Goal: Find specific page/section: Find specific page/section

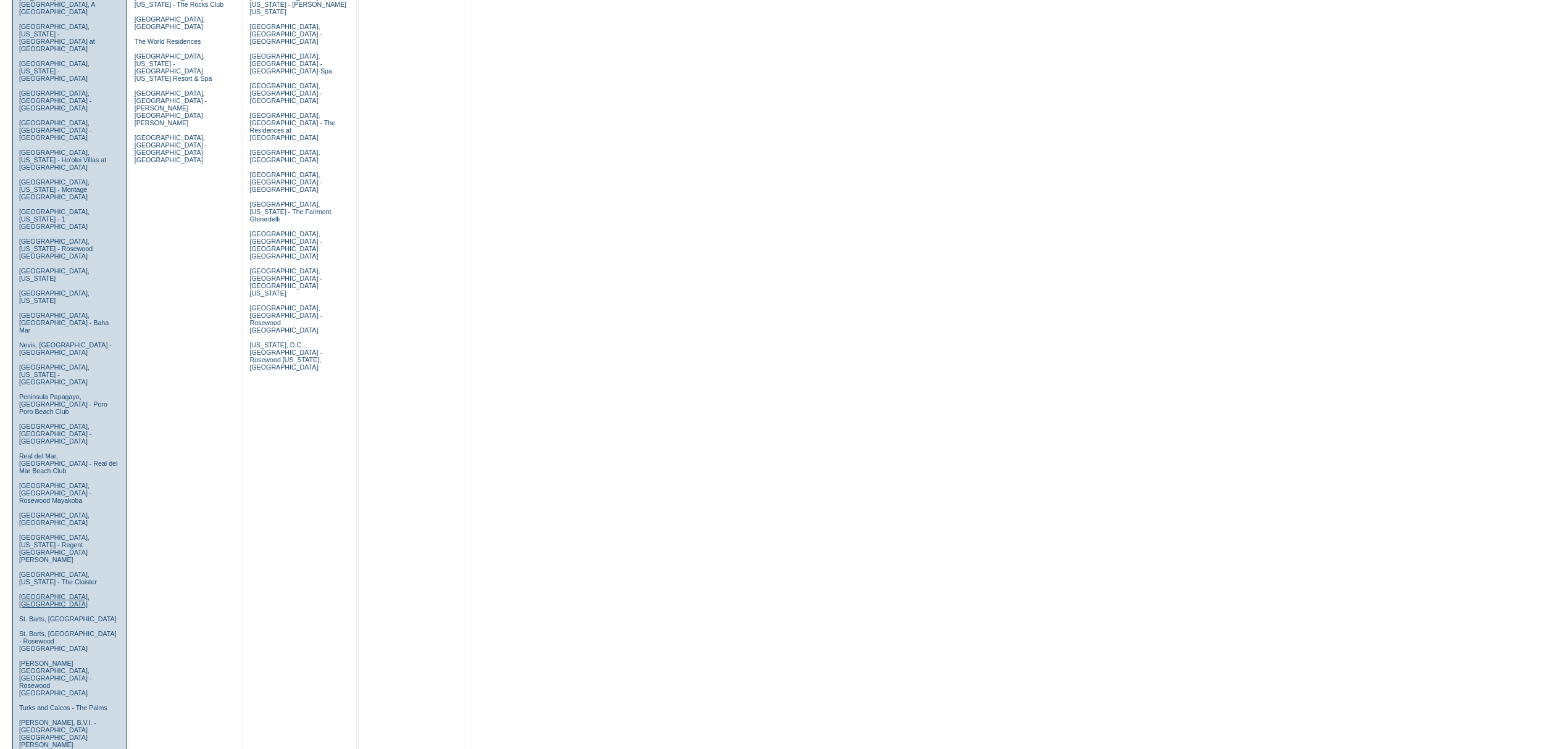
click at [37, 593] on link "Sicily, Italy" at bounding box center [54, 600] width 71 height 15
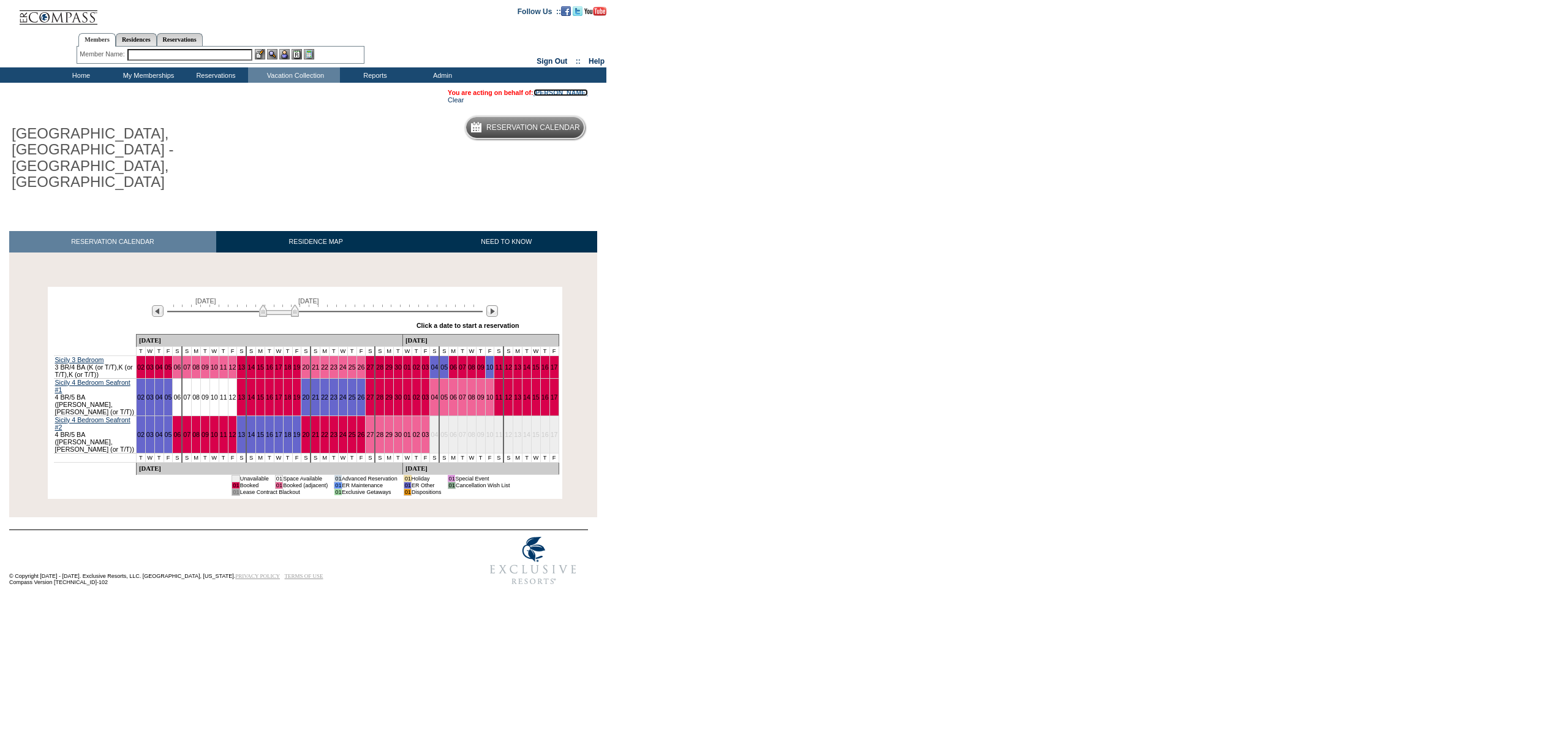
click at [567, 92] on link "[PERSON_NAME]" at bounding box center [561, 93] width 55 height 7
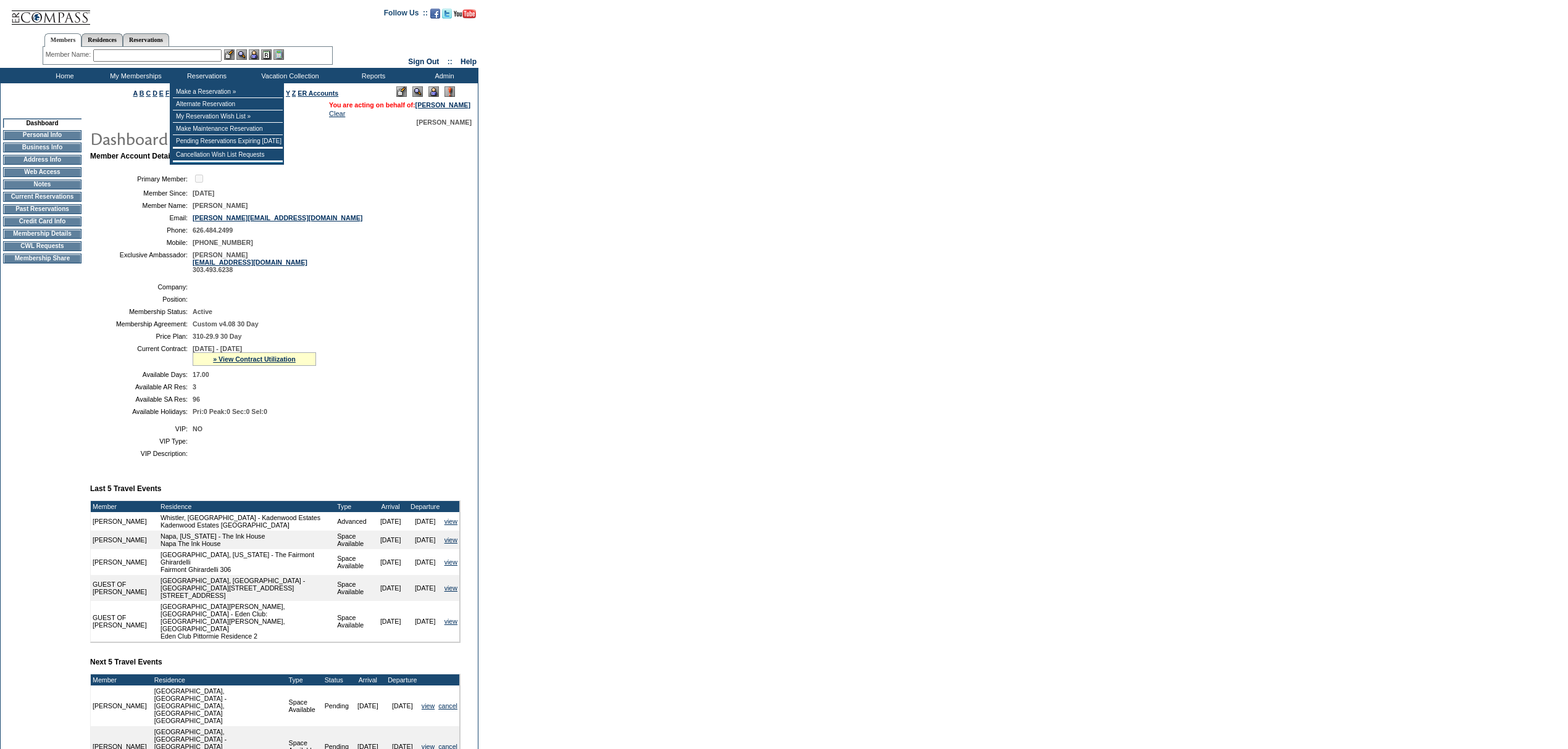
click at [167, 52] on input "text" at bounding box center [158, 55] width 129 height 12
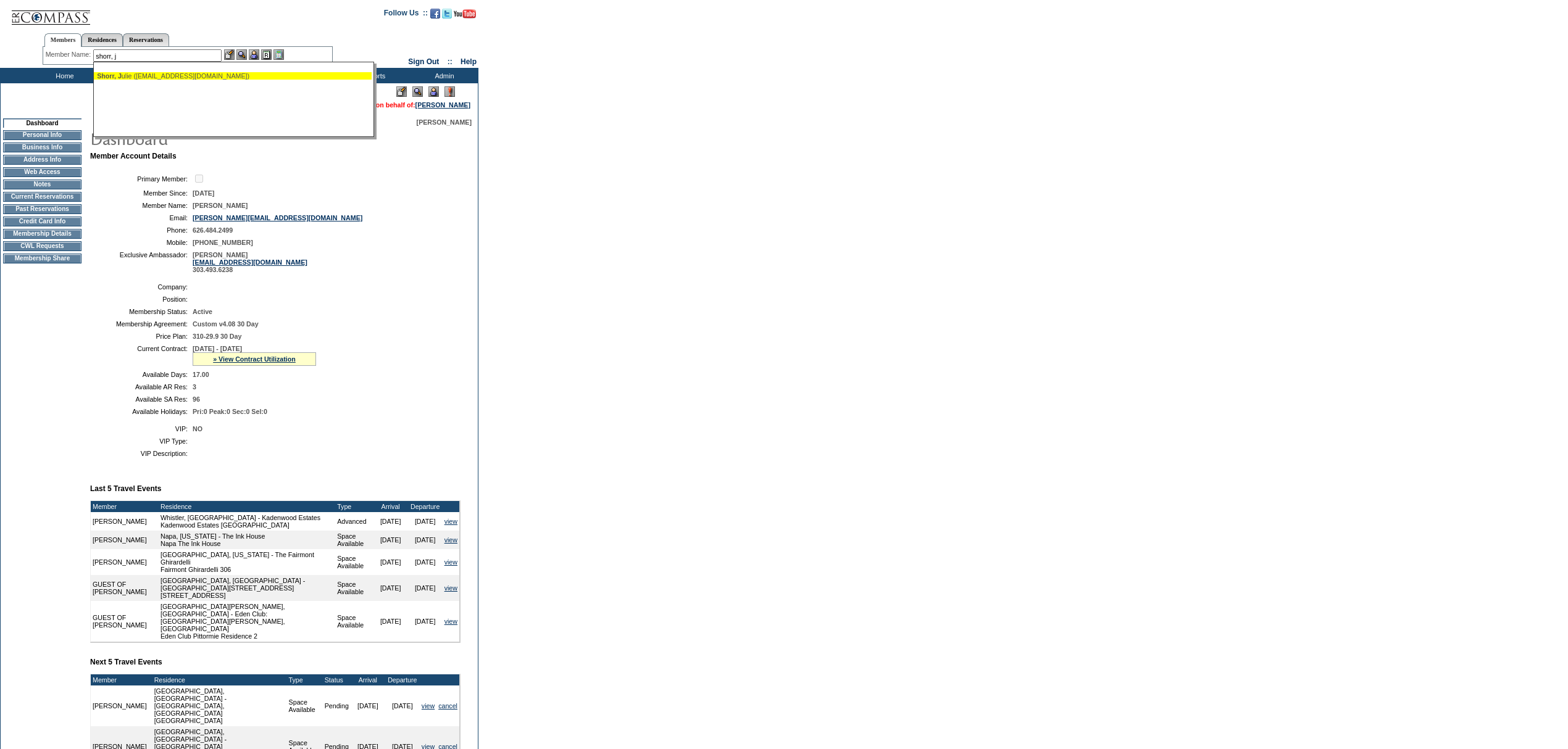
click at [139, 72] on div "Shorr, [PERSON_NAME] ([EMAIL_ADDRESS][DOMAIN_NAME])" at bounding box center [233, 76] width 271 height 7
type input "[PERSON_NAME] ([EMAIL_ADDRESS][DOMAIN_NAME])"
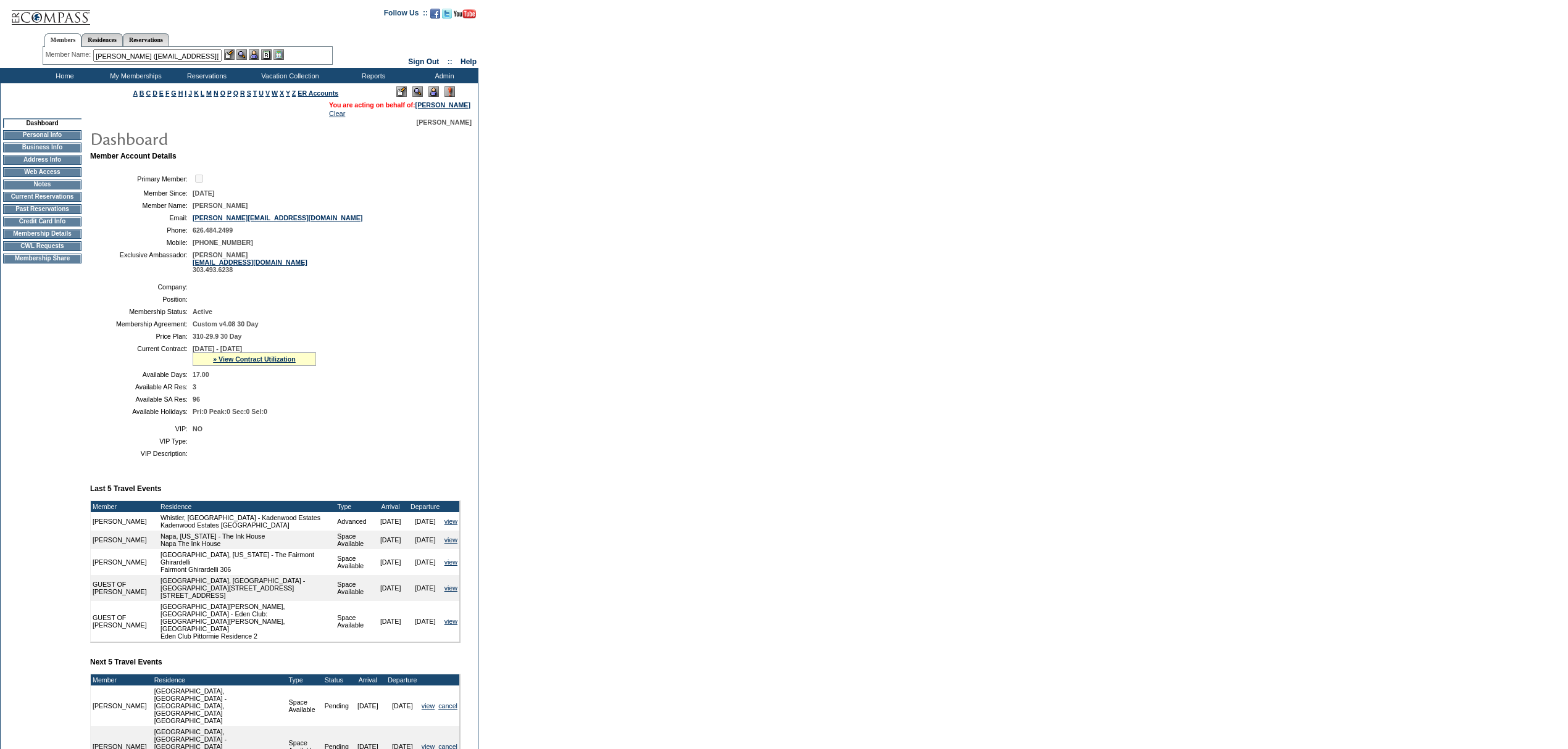
click at [257, 54] on img at bounding box center [254, 54] width 11 height 11
click at [241, 53] on img at bounding box center [241, 54] width 11 height 11
